Goal: Information Seeking & Learning: Learn about a topic

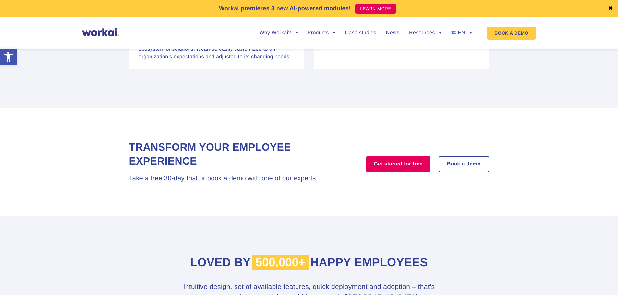
scroll to position [4031, 0]
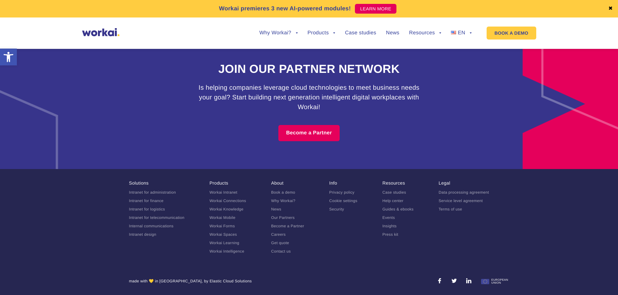
click at [279, 235] on link "Careers" at bounding box center [278, 235] width 15 height 5
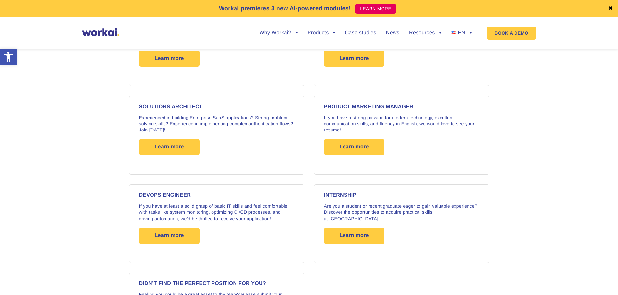
scroll to position [973, 0]
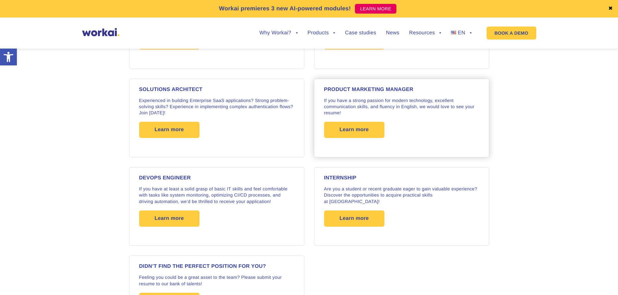
click at [366, 112] on p "If you have a strong passion for modern technology, excellent communication ski…" at bounding box center [401, 107] width 155 height 19
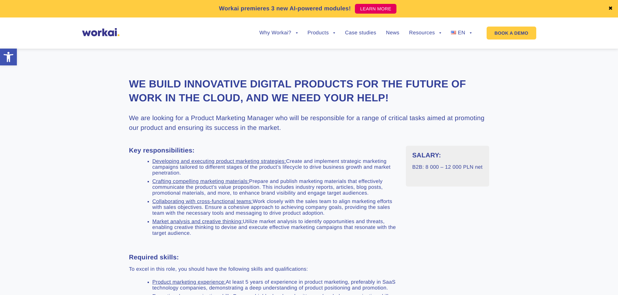
scroll to position [195, 0]
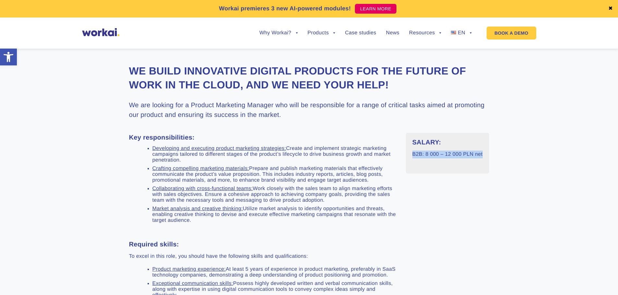
drag, startPoint x: 412, startPoint y: 150, endPoint x: 520, endPoint y: 152, distance: 108.3
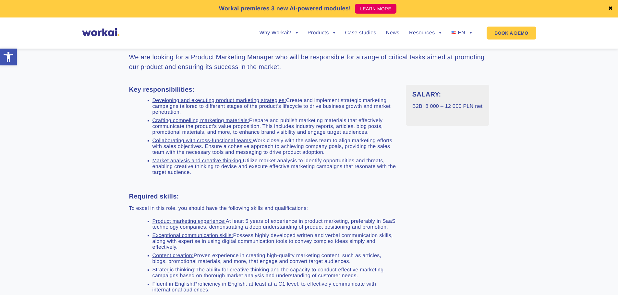
scroll to position [227, 0]
